Goal: Task Accomplishment & Management: Manage account settings

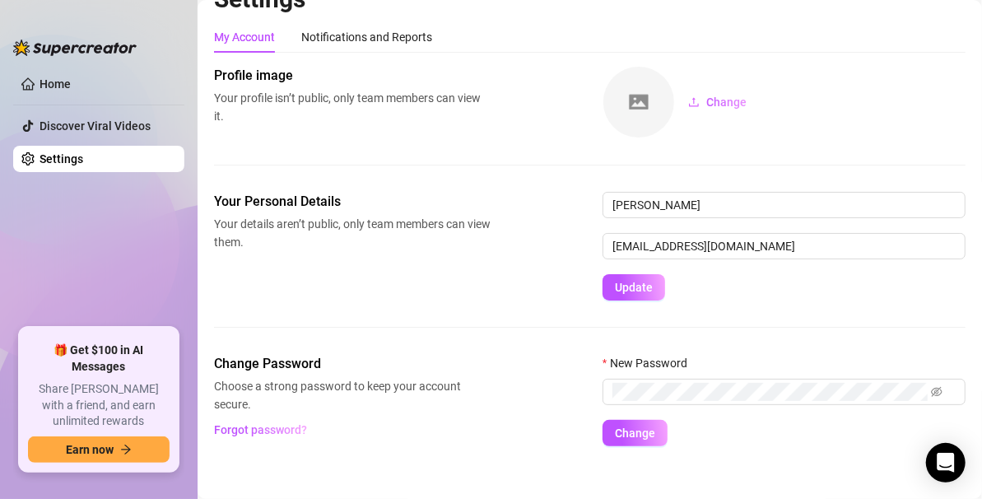
scroll to position [44, 0]
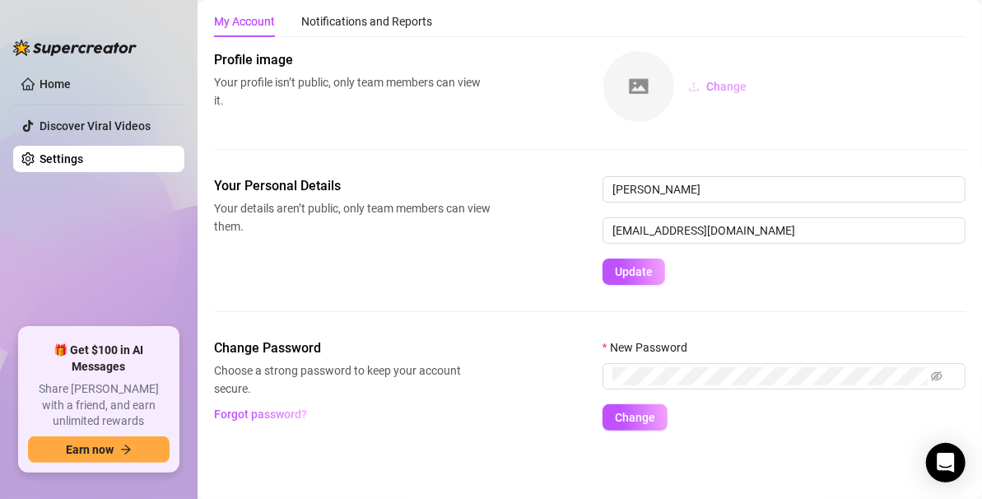
drag, startPoint x: 735, startPoint y: 68, endPoint x: 730, endPoint y: 86, distance: 18.0
click at [733, 72] on div "Change" at bounding box center [784, 86] width 363 height 72
click at [730, 86] on span "Change" at bounding box center [726, 86] width 40 height 13
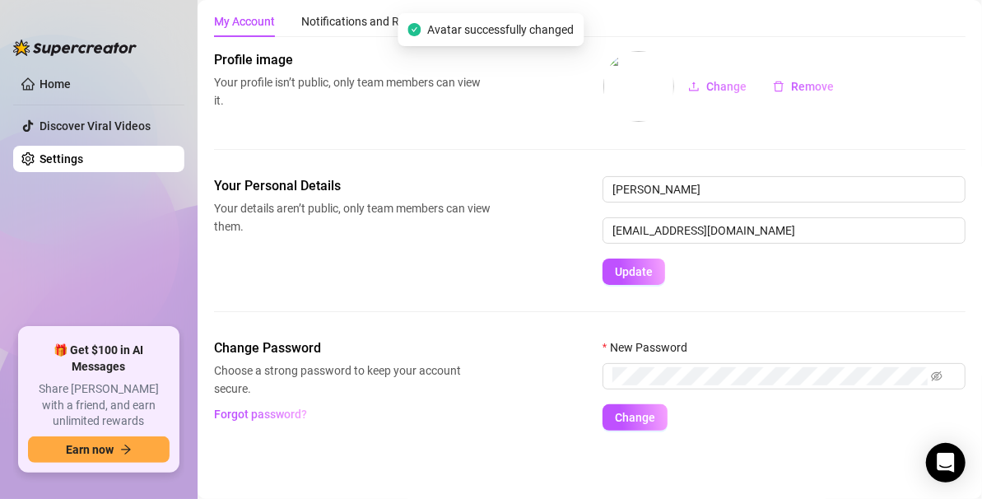
click at [447, 224] on span "Your details aren’t public, only team members can view them." at bounding box center [352, 217] width 277 height 36
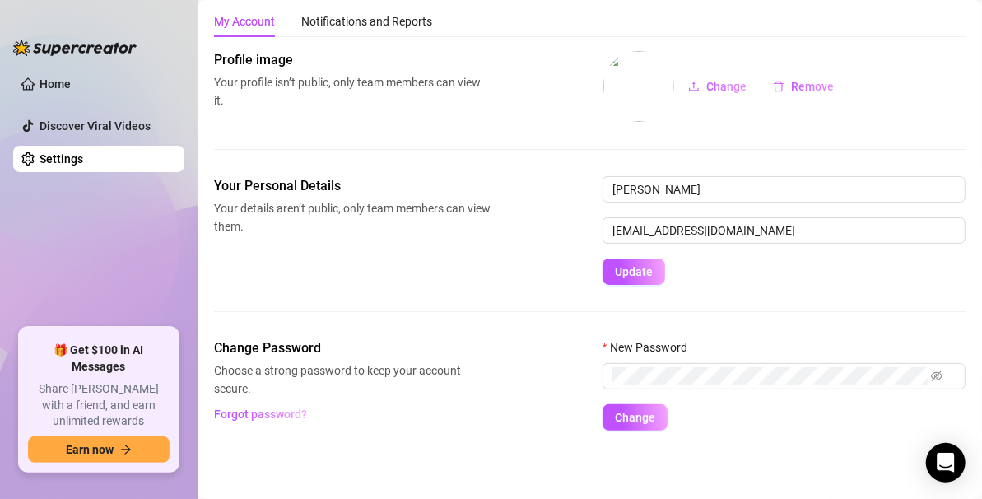
click at [626, 102] on img at bounding box center [638, 86] width 71 height 71
click at [330, 26] on div "Notifications and Reports" at bounding box center [366, 21] width 131 height 18
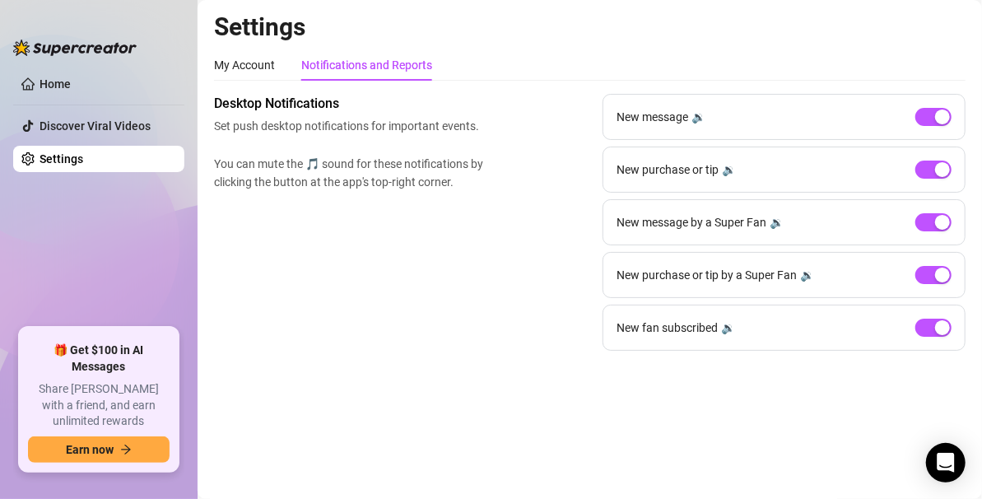
click at [136, 275] on ul "Home Discover Viral Videos Settings" at bounding box center [98, 192] width 171 height 257
click at [67, 82] on link "Home" at bounding box center [55, 83] width 31 height 13
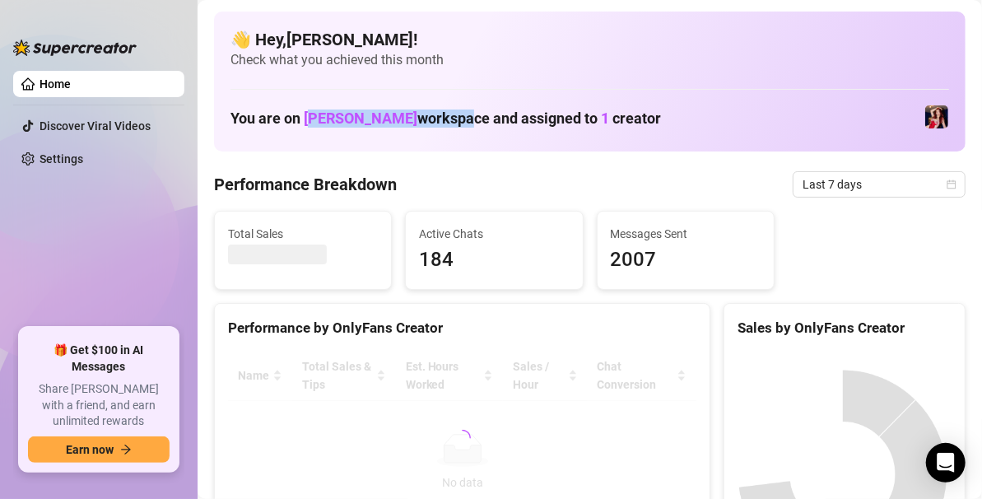
drag, startPoint x: 317, startPoint y: 123, endPoint x: 470, endPoint y: 119, distance: 153.2
click at [470, 119] on h1 "You are on [PERSON_NAME] workspace and assigned to 1 creator" at bounding box center [445, 118] width 431 height 18
click at [475, 141] on div "👋 Hey, [PERSON_NAME] ! Check what you achieved this month You are on [PERSON_NA…" at bounding box center [590, 82] width 752 height 140
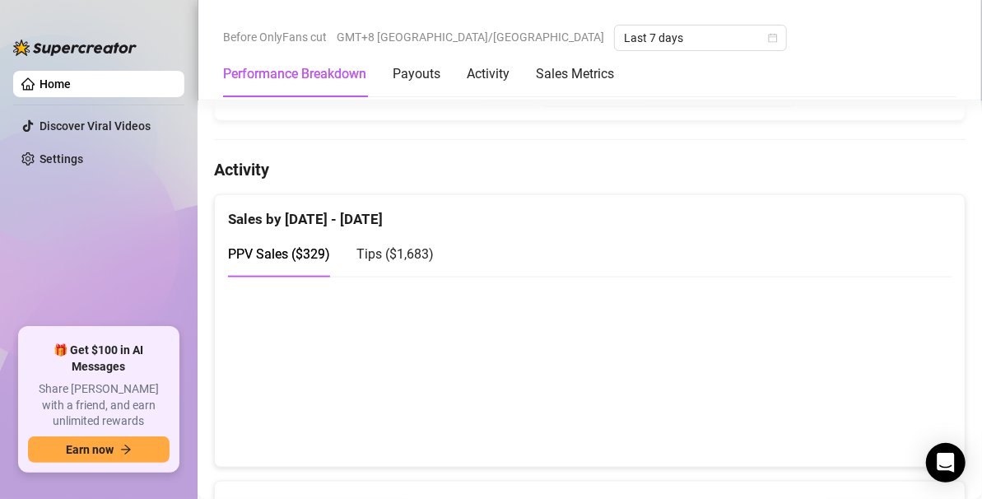
scroll to position [823, 0]
click at [397, 258] on div "Tips ( $1,683 )" at bounding box center [394, 254] width 77 height 21
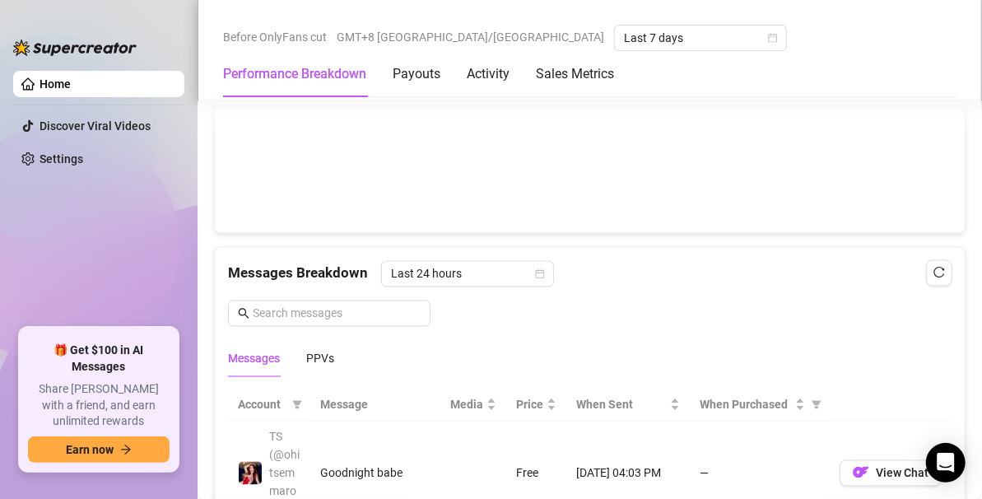
scroll to position [1482, 0]
